Goal: Information Seeking & Learning: Compare options

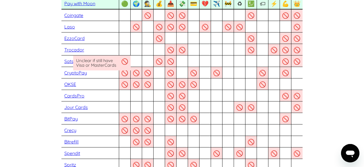
scroll to position [417, 0]
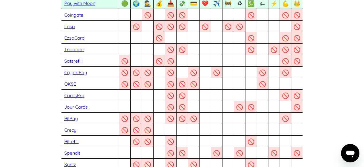
click at [80, 95] on link "CardsPro" at bounding box center [74, 96] width 20 height 6
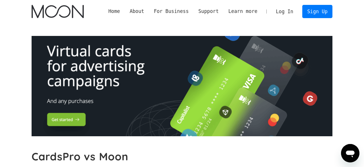
click at [99, 66] on div at bounding box center [182, 86] width 301 height 100
click at [249, 83] on div at bounding box center [182, 86] width 301 height 100
click at [57, 119] on div at bounding box center [182, 86] width 301 height 100
click at [203, 89] on div at bounding box center [182, 86] width 301 height 100
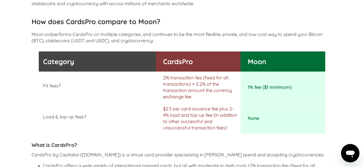
scroll to position [201, 0]
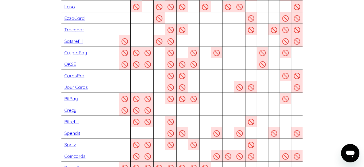
scroll to position [446, 0]
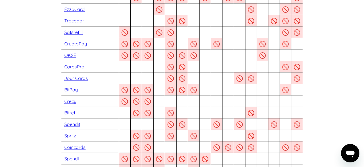
click at [75, 122] on link "Spendit" at bounding box center [72, 124] width 16 height 6
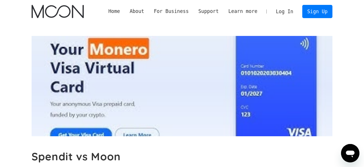
click at [122, 82] on div at bounding box center [182, 86] width 301 height 100
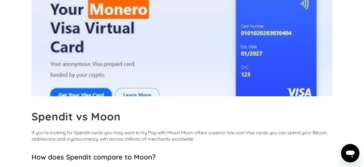
scroll to position [57, 0]
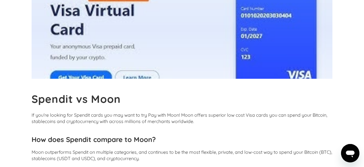
click at [80, 103] on b "Spendit vs Moon" at bounding box center [76, 98] width 89 height 13
click at [62, 99] on b "Spendit vs Moon" at bounding box center [76, 98] width 89 height 13
copy b "Spendit"
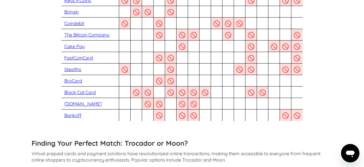
scroll to position [619, 0]
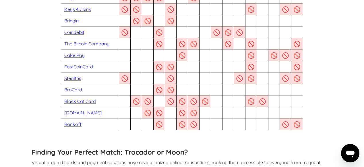
click at [79, 122] on link "Bankoff" at bounding box center [72, 124] width 17 height 6
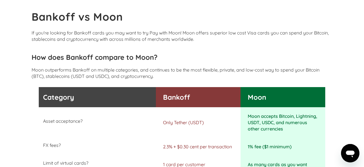
scroll to position [146, 0]
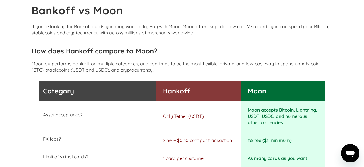
click at [86, 51] on h3 "How does Bankoff compare to Moon?" at bounding box center [182, 51] width 301 height 9
copy h3 "Bankoff"
click at [176, 71] on p "Moon outperforms Bankoff on multiple categories, and continues to be the most f…" at bounding box center [182, 66] width 301 height 13
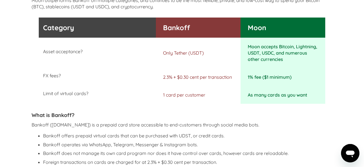
scroll to position [206, 0]
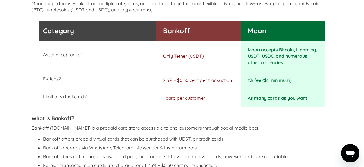
click at [169, 77] on p "2.3% + $0.30 cent per transaction" at bounding box center [200, 80] width 75 height 6
click at [219, 99] on p "1 card per customer" at bounding box center [200, 98] width 75 height 6
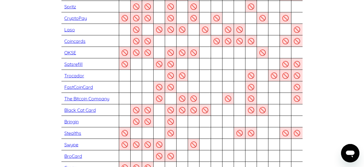
scroll to position [498, 0]
